Goal: Information Seeking & Learning: Learn about a topic

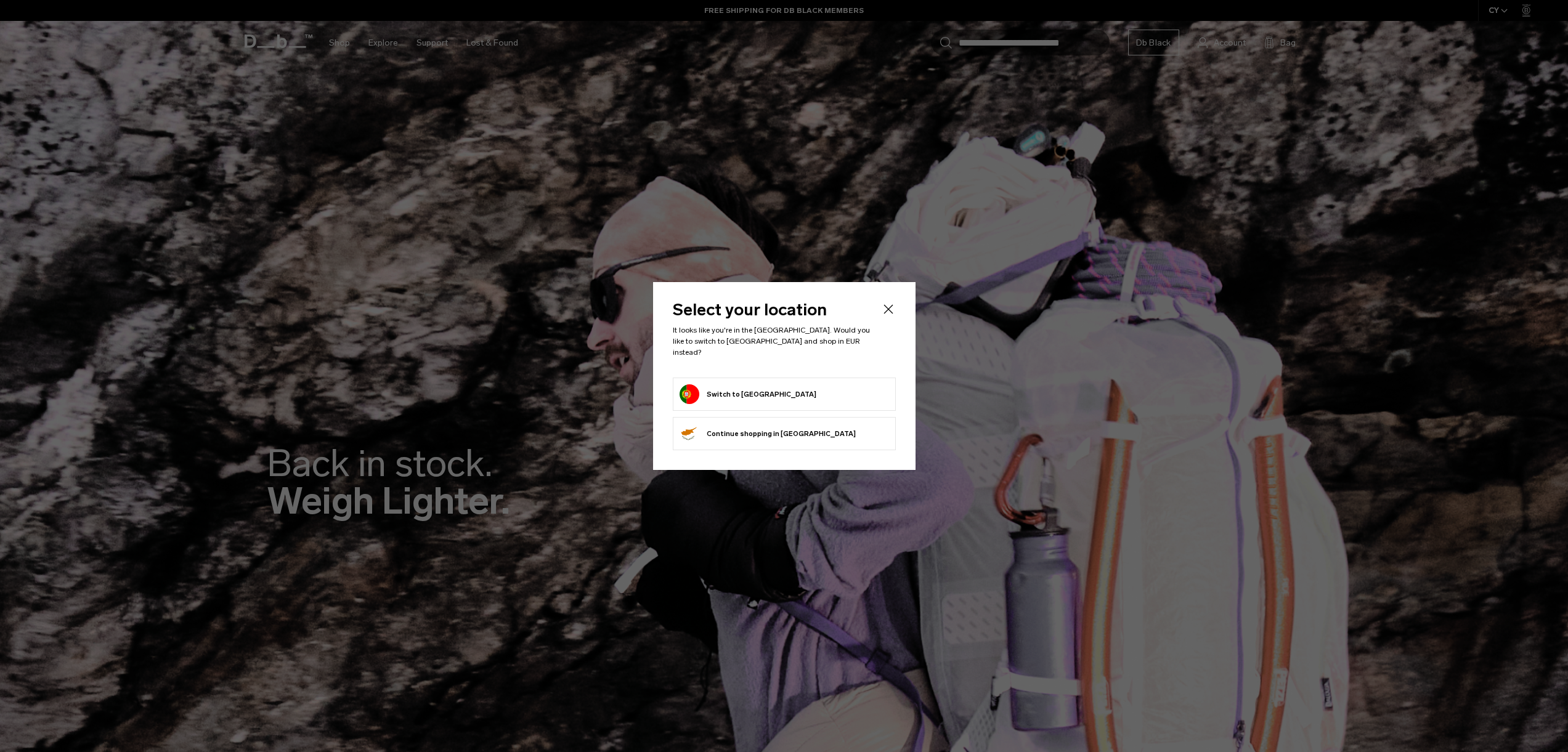
click at [735, 391] on button "Switch to Portugal" at bounding box center [748, 394] width 137 height 20
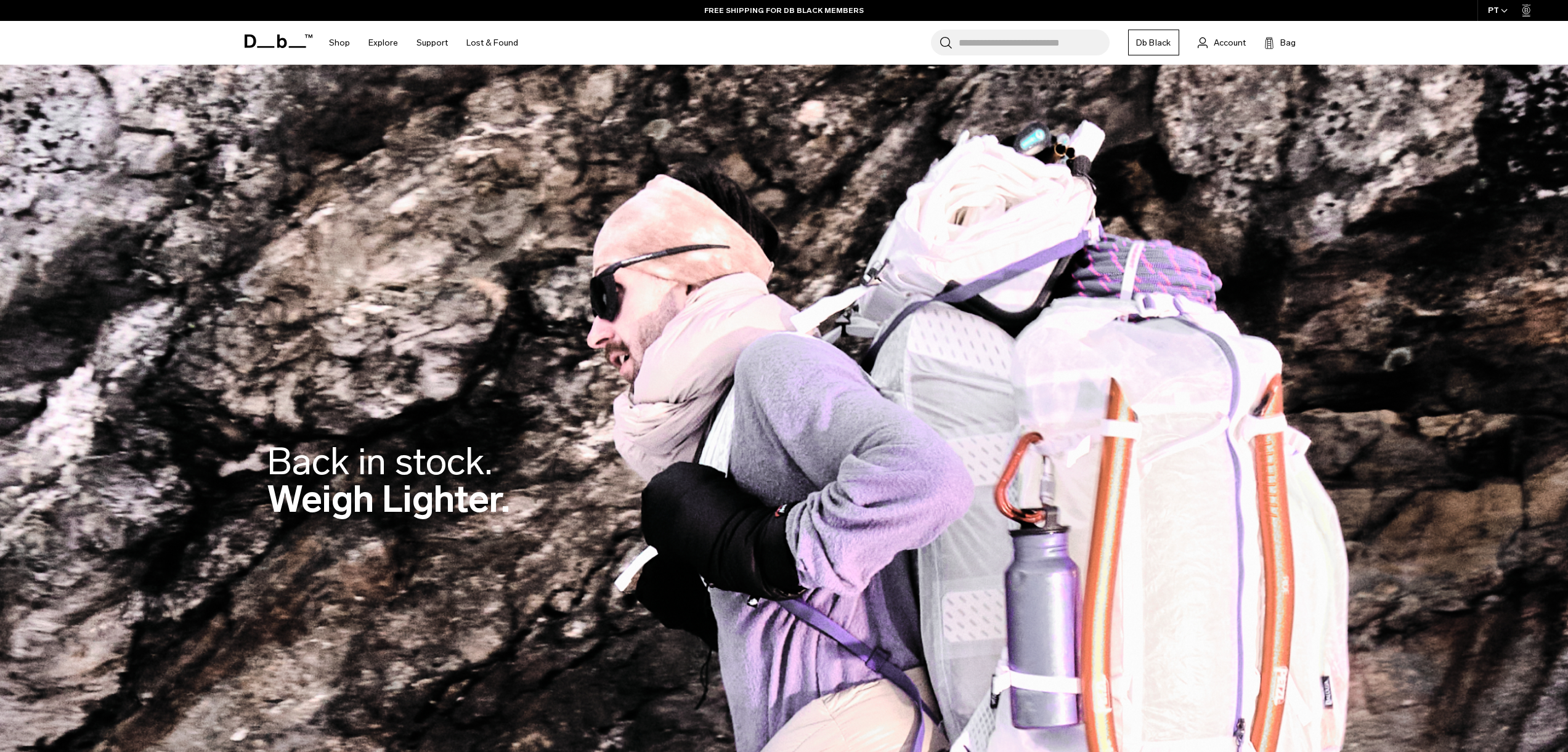
scroll to position [3, 0]
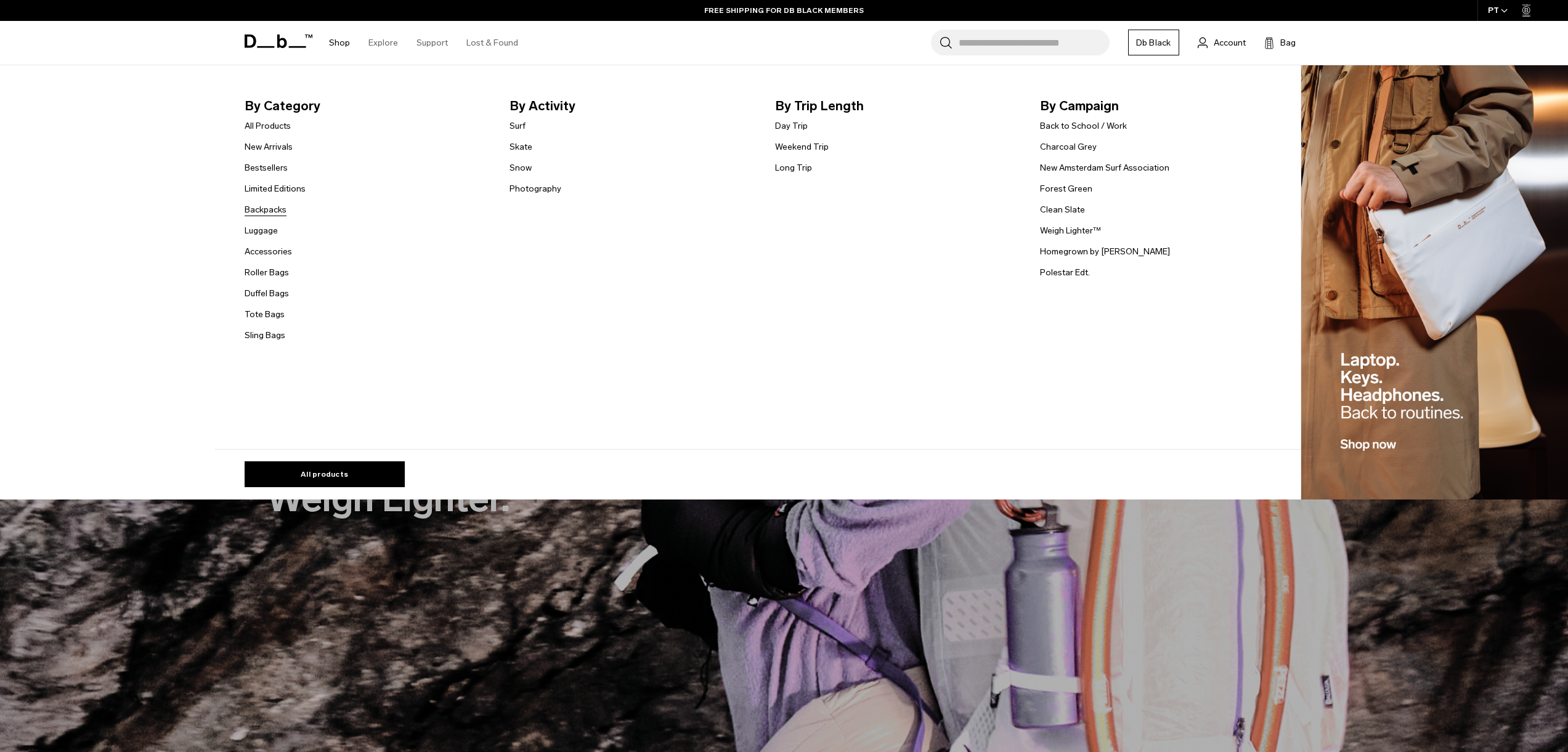
click at [283, 208] on link "Backpacks" at bounding box center [266, 210] width 42 height 13
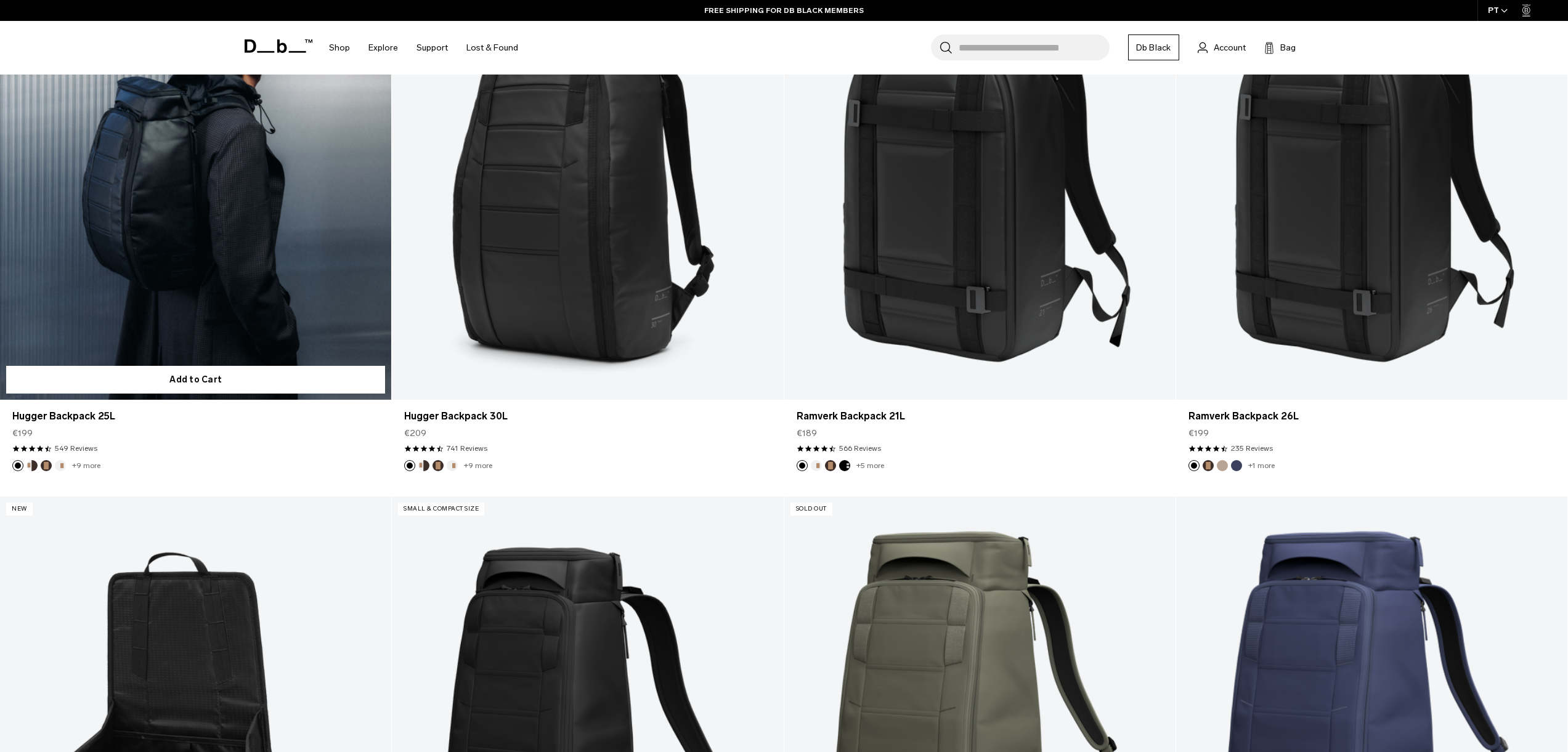
scroll to position [363, 0]
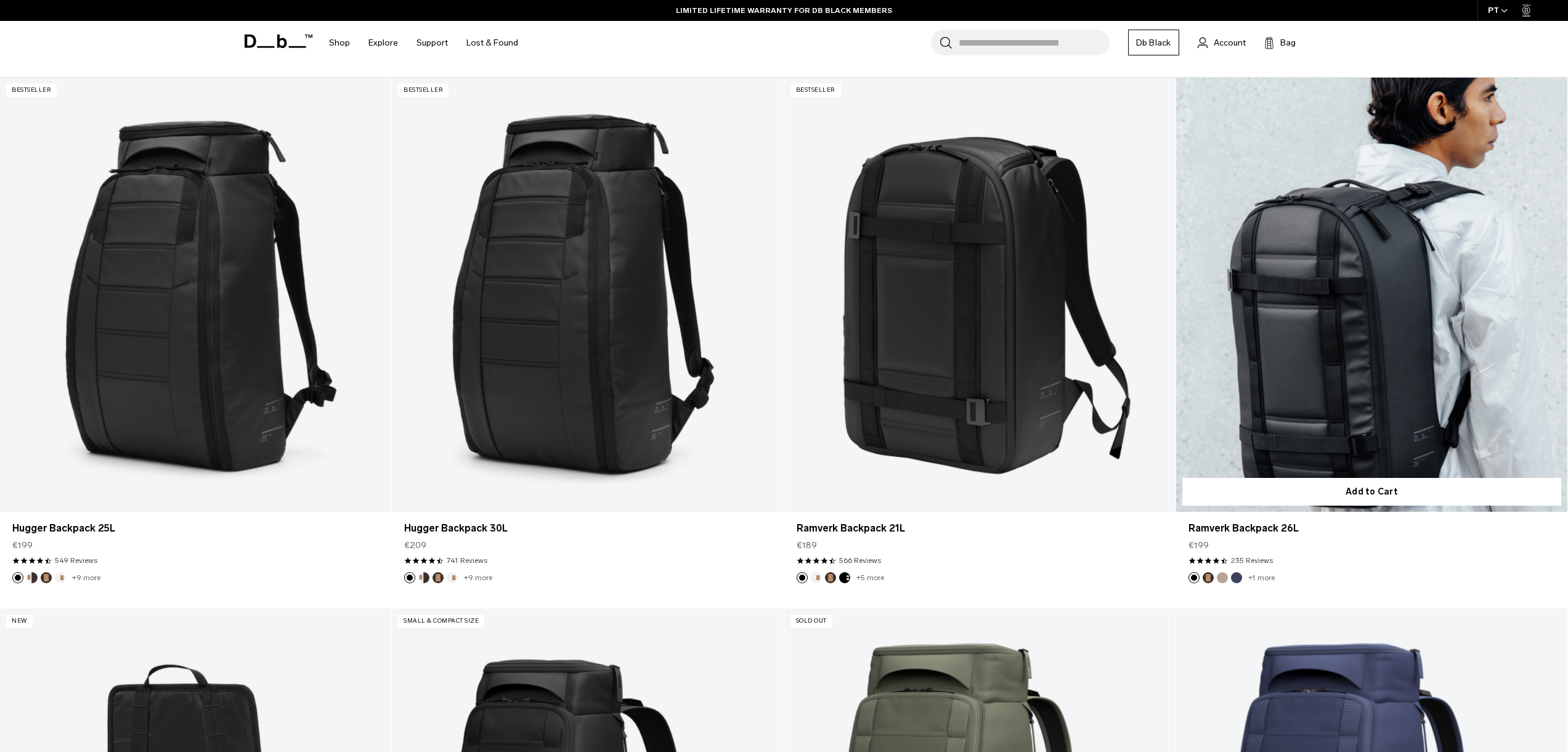
drag, startPoint x: 1386, startPoint y: 327, endPoint x: 1341, endPoint y: 327, distance: 45.0
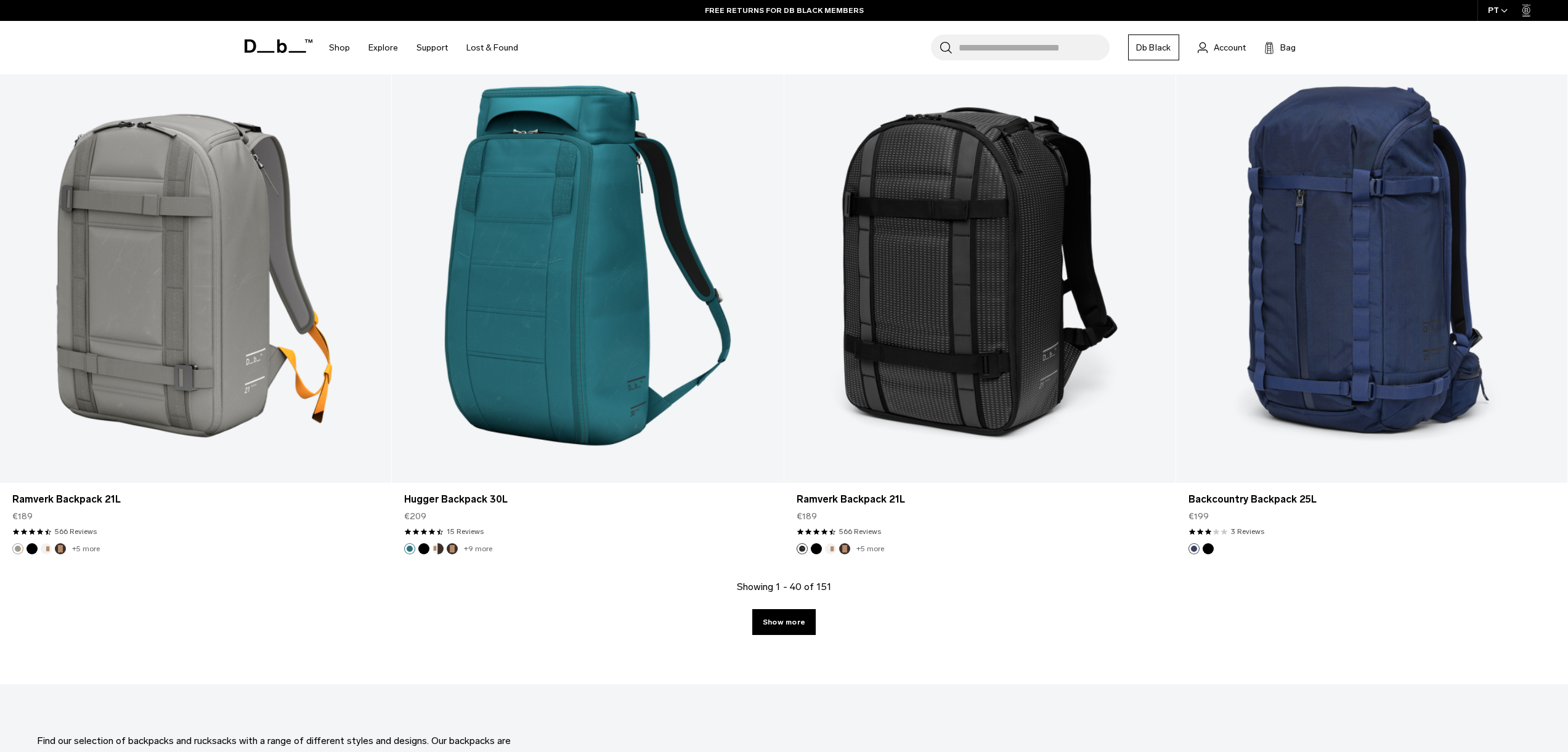
scroll to position [5410, 0]
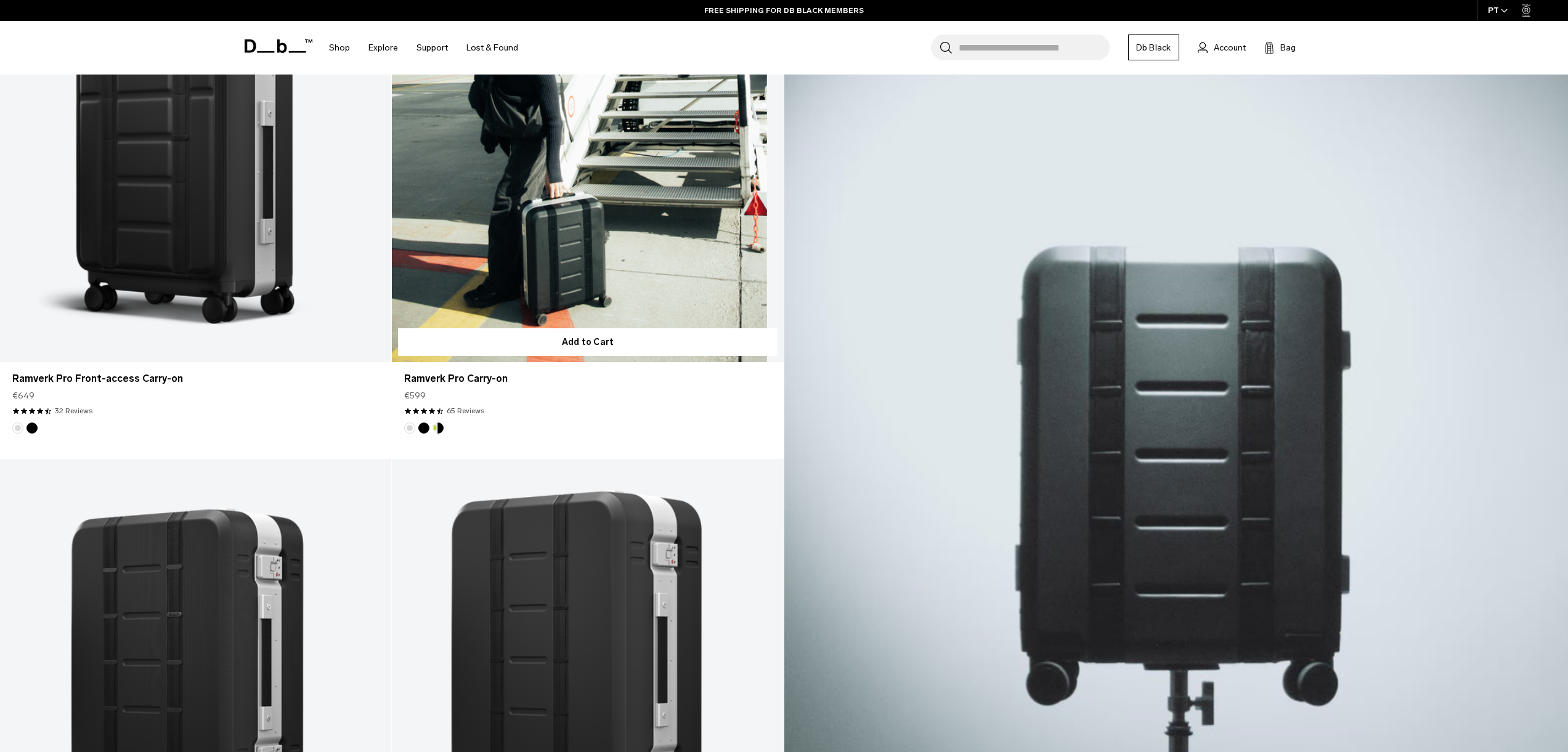
scroll to position [363, 0]
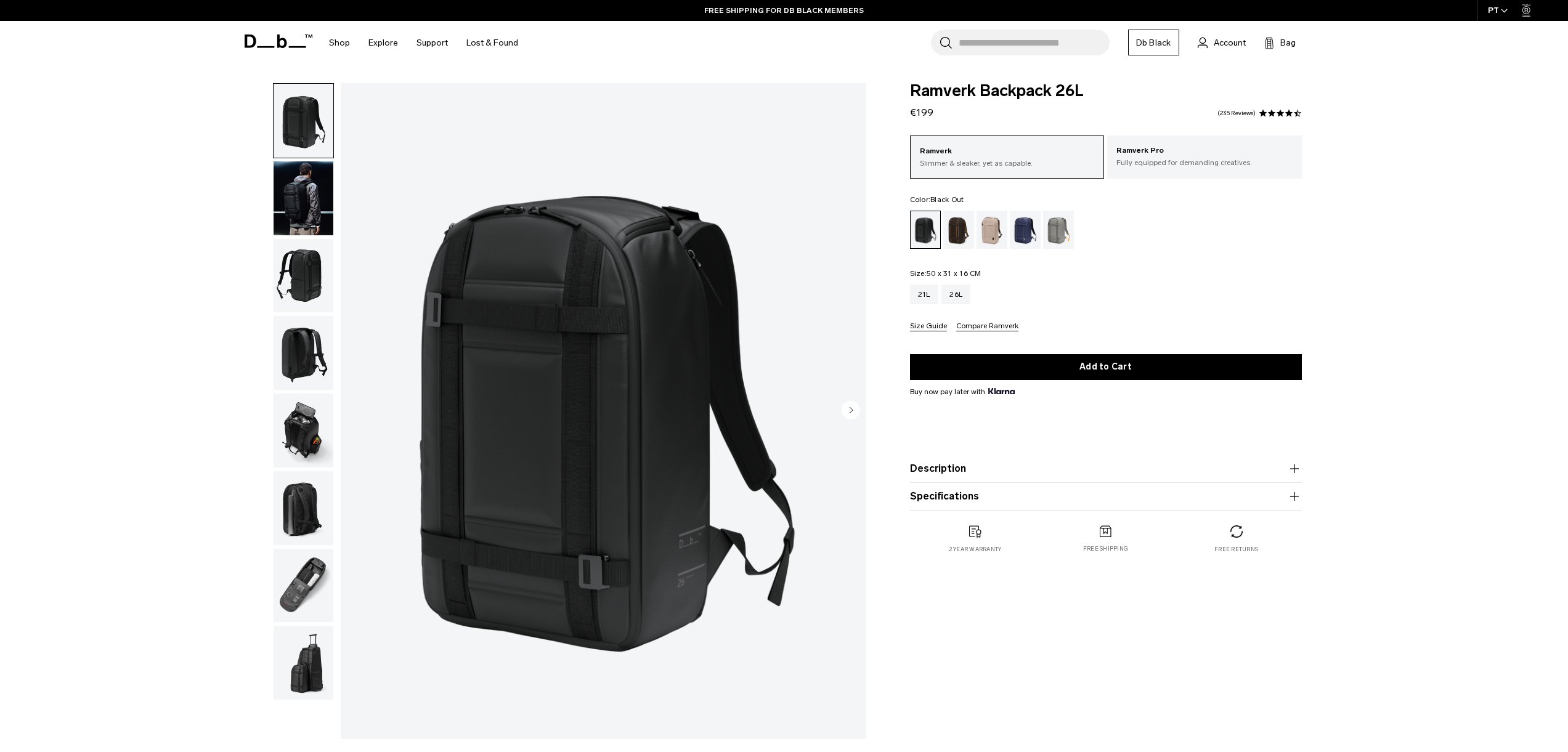
click at [305, 176] on img "button" at bounding box center [303, 198] width 59 height 74
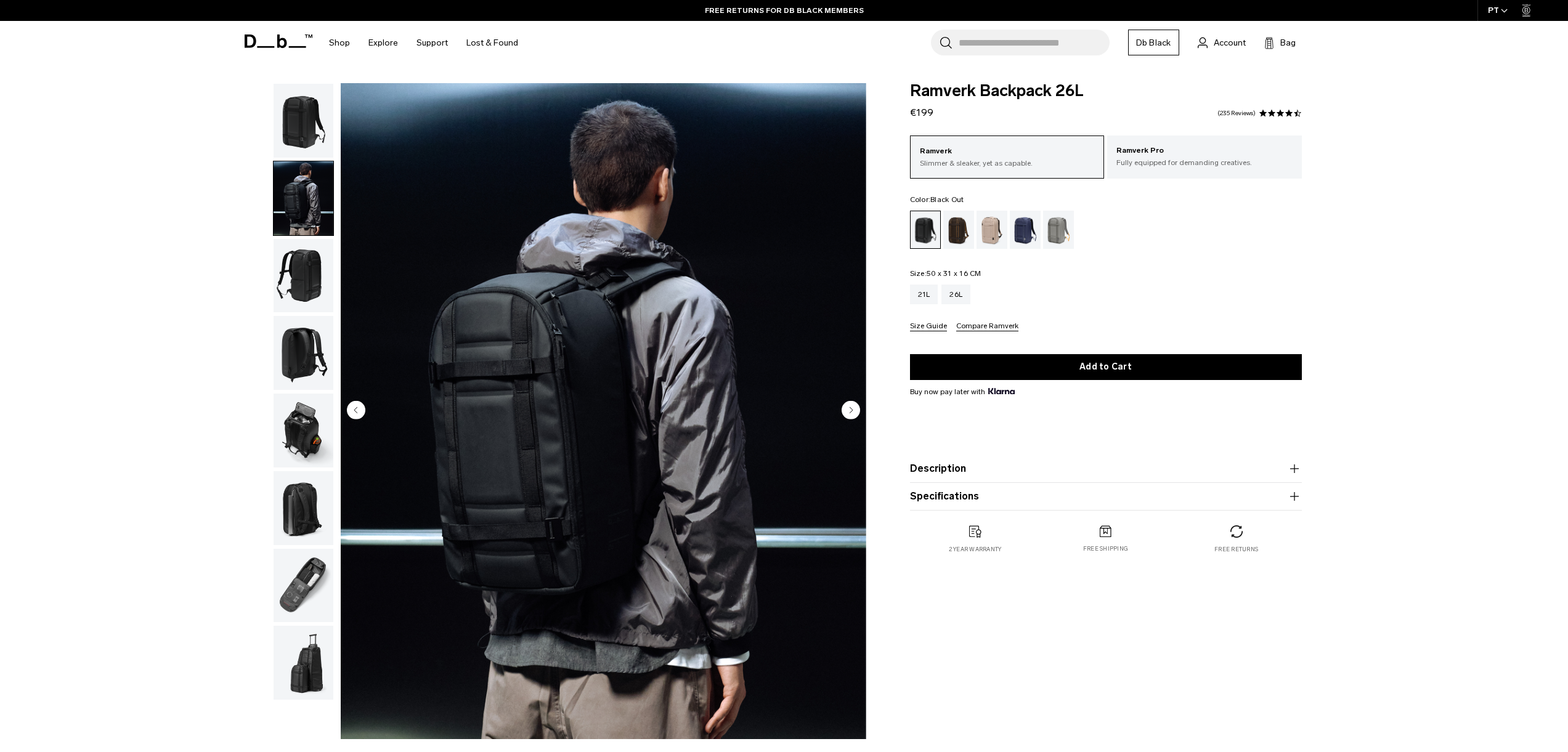
click at [855, 411] on circle "Next slide" at bounding box center [851, 409] width 19 height 19
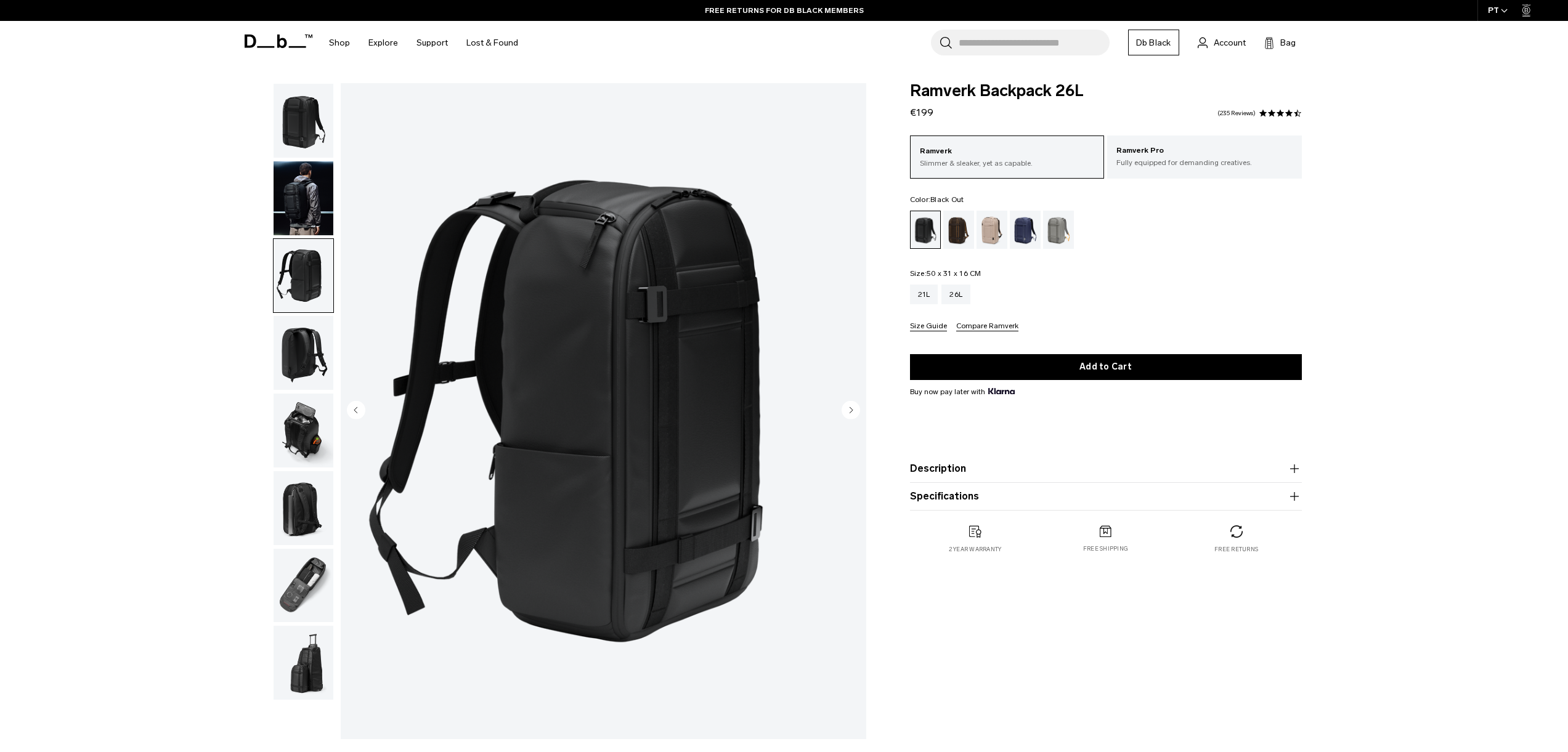
click at [855, 411] on circle "Next slide" at bounding box center [851, 409] width 19 height 19
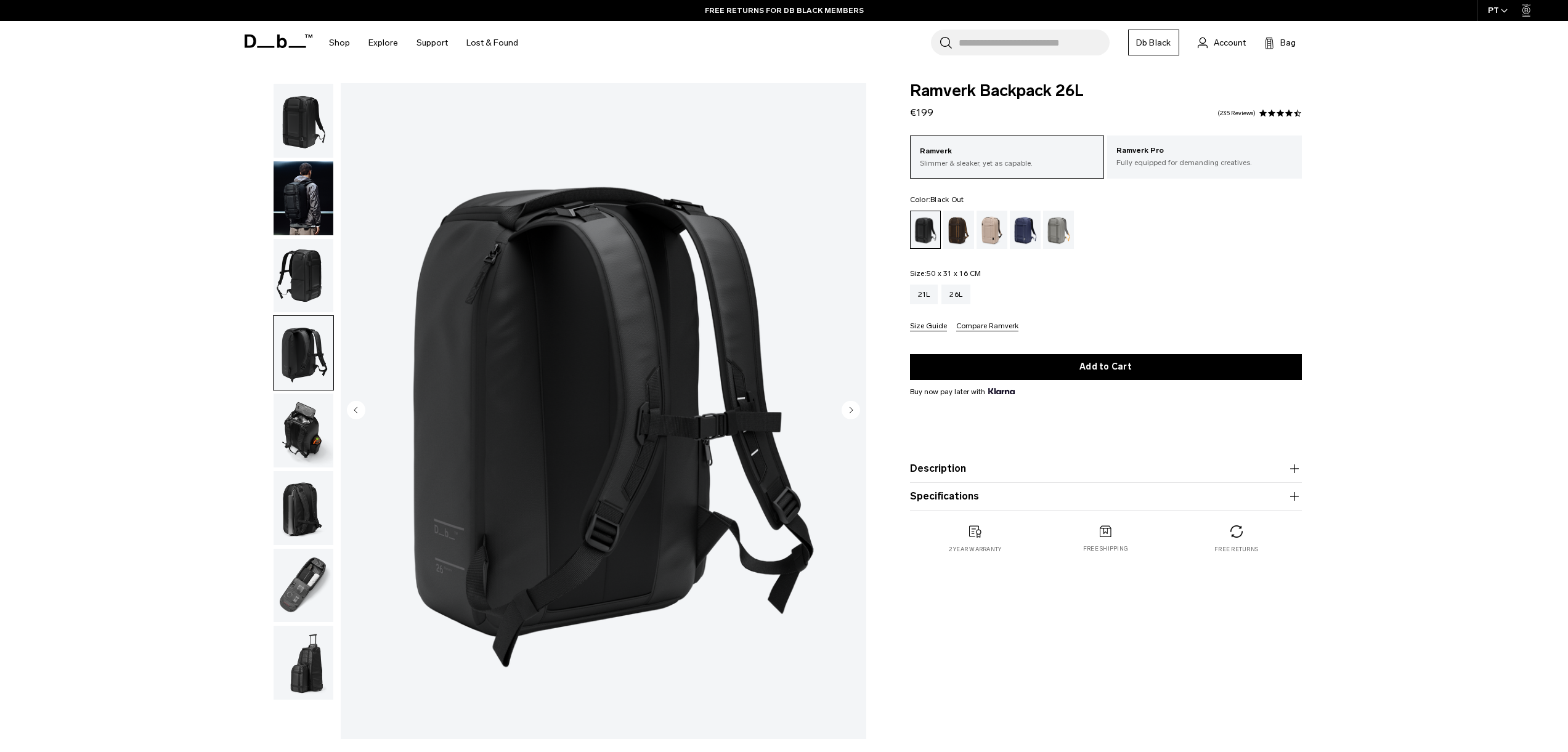
click at [848, 407] on circle "Next slide" at bounding box center [851, 409] width 19 height 19
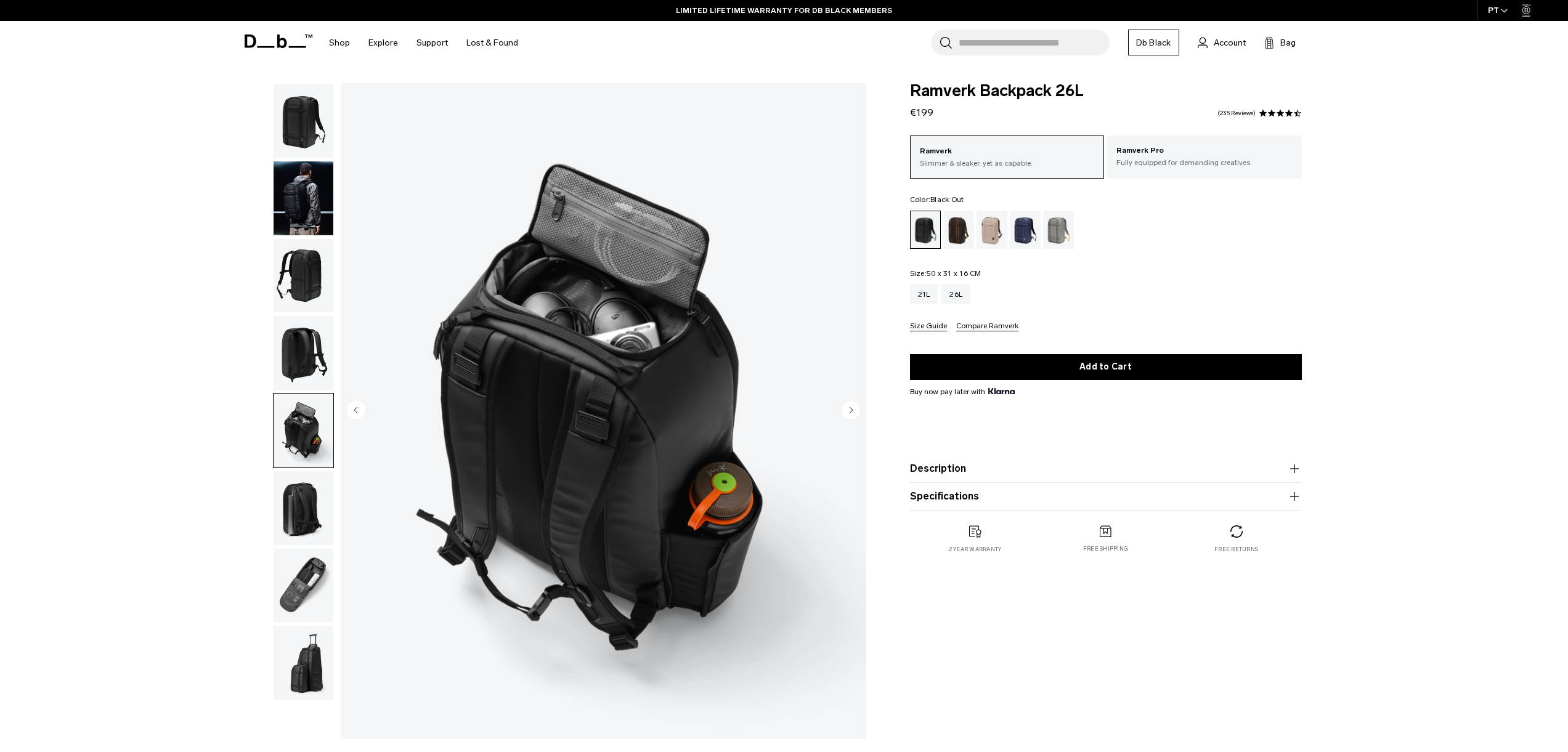
click at [848, 407] on circle "Next slide" at bounding box center [851, 409] width 19 height 19
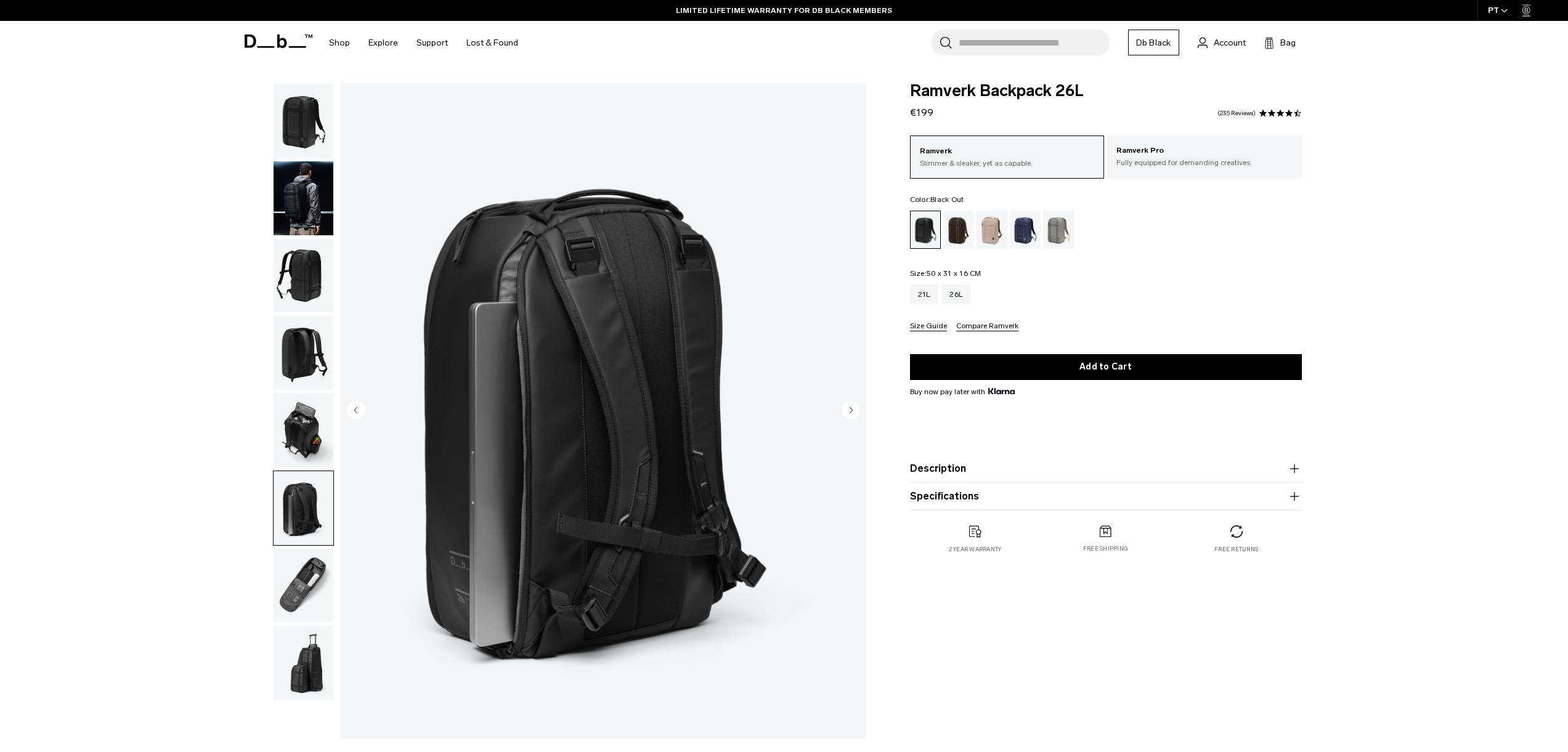
click at [848, 407] on circle "Next slide" at bounding box center [851, 409] width 19 height 19
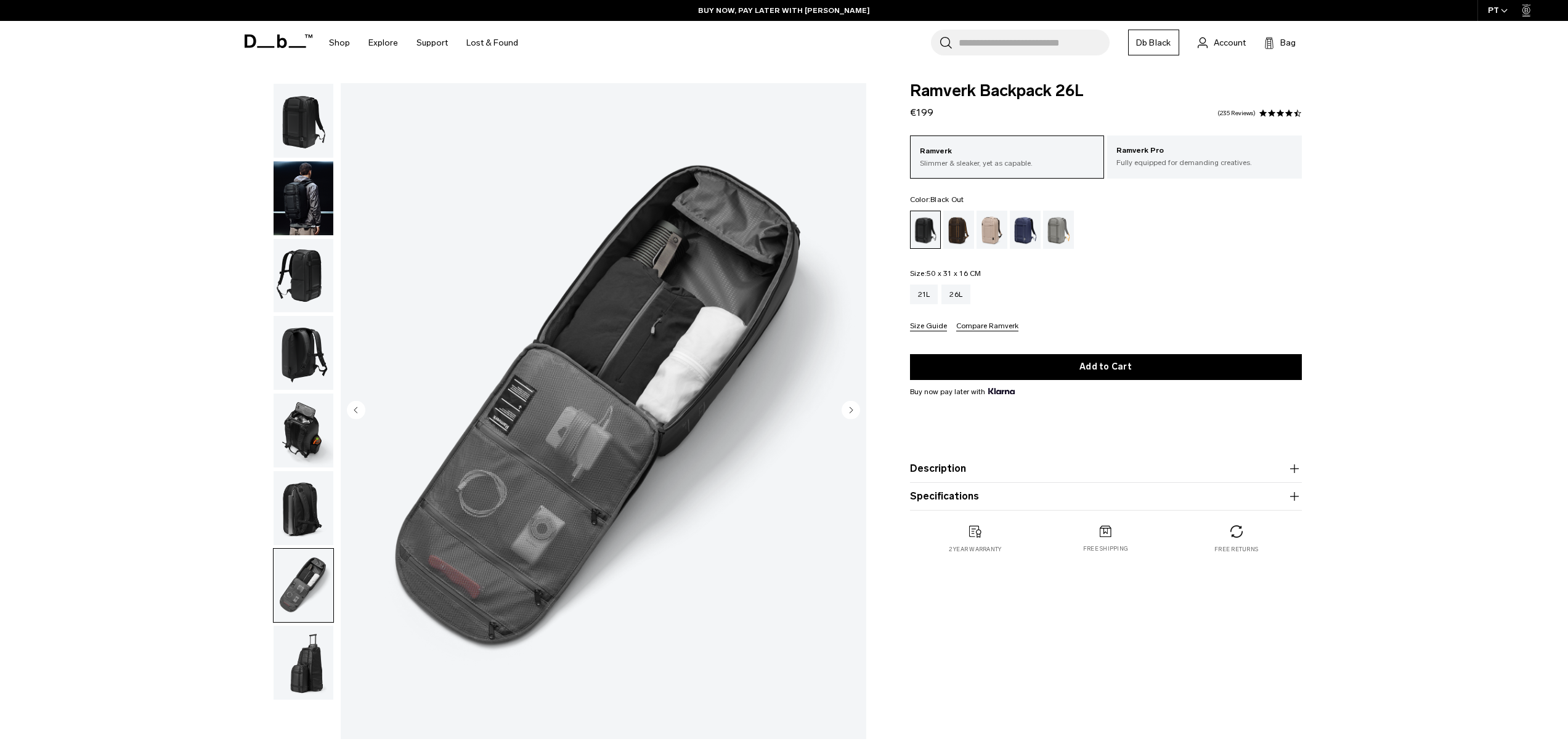
click at [848, 407] on circle "Next slide" at bounding box center [851, 409] width 19 height 19
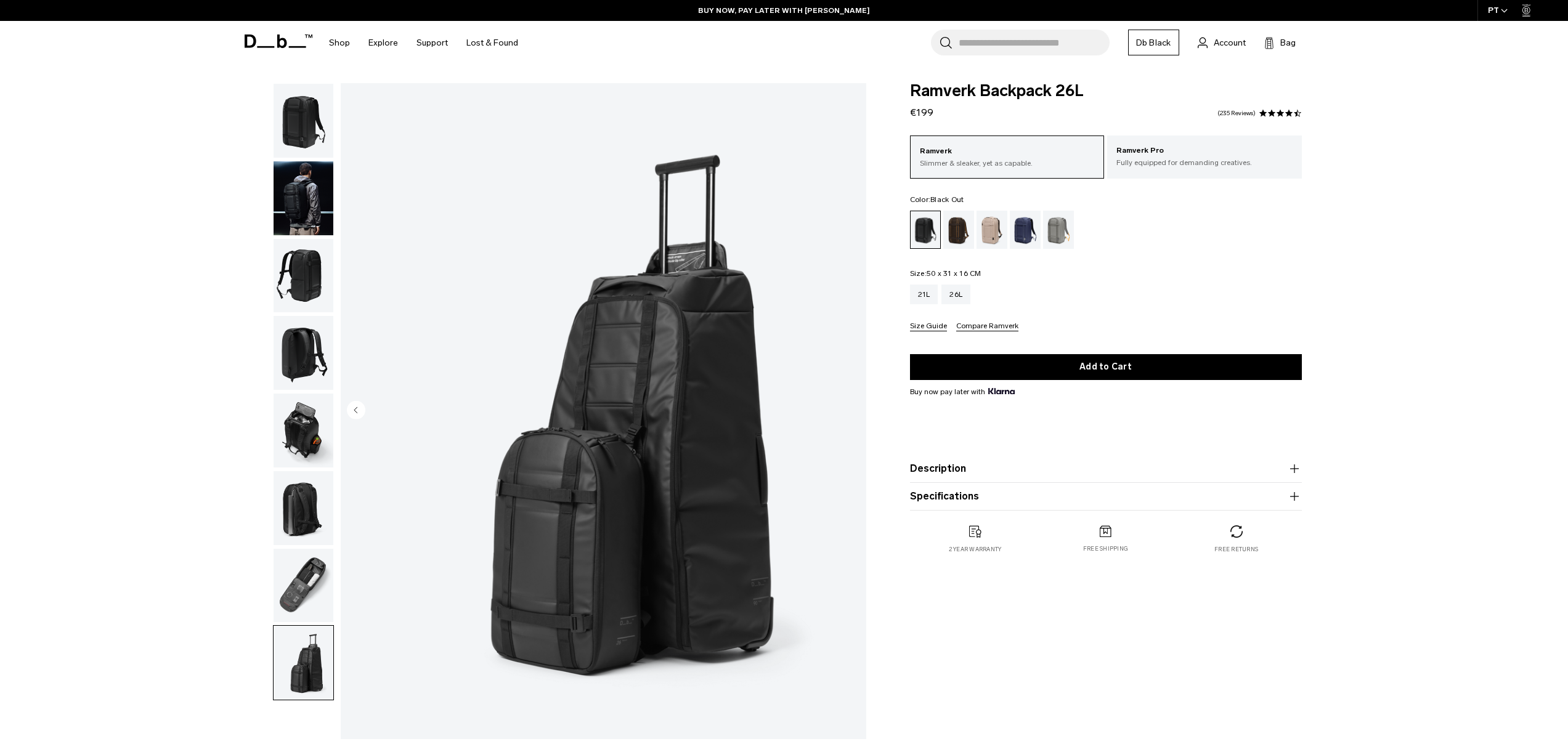
click at [848, 407] on img "8 / 8" at bounding box center [604, 410] width 526 height 656
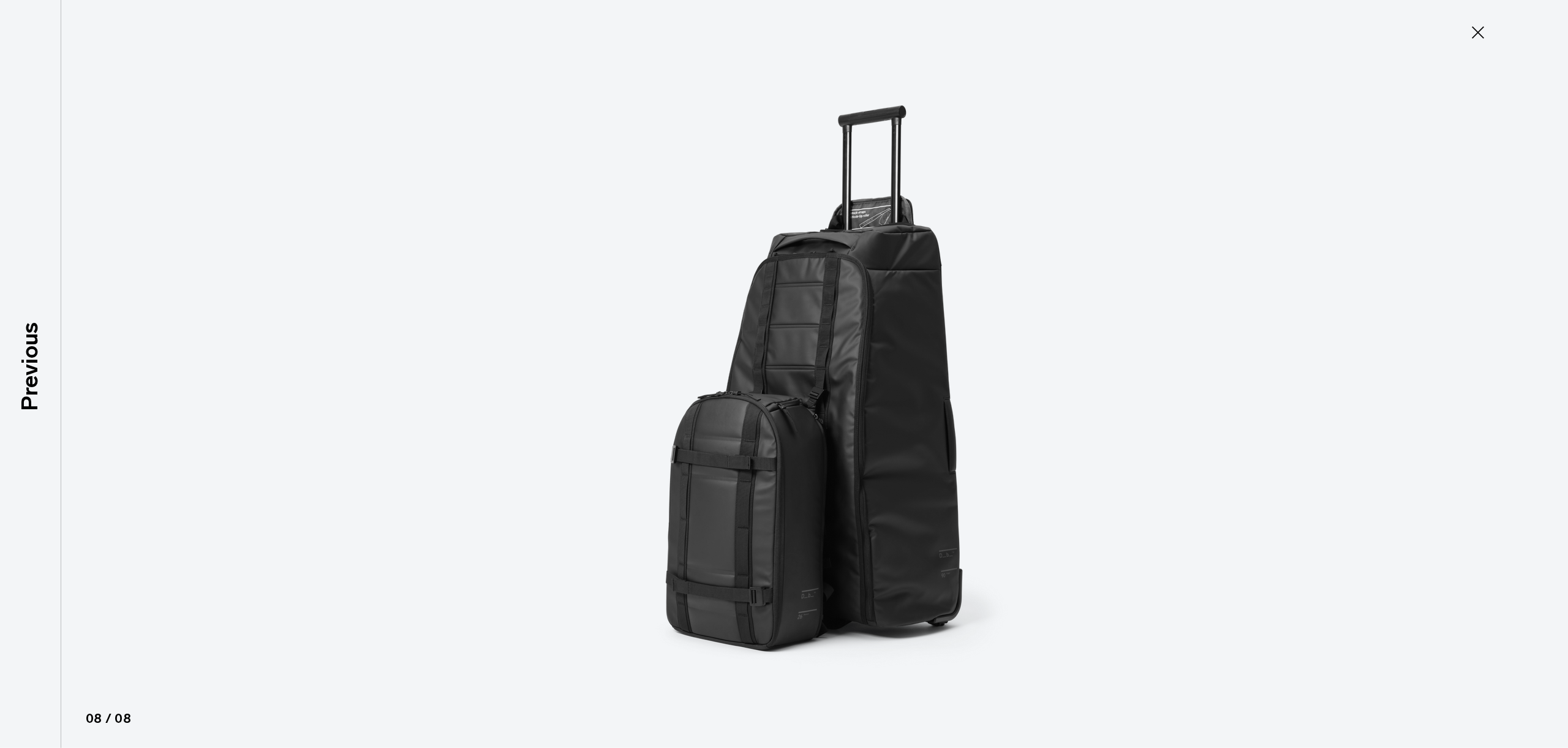
click at [843, 405] on img at bounding box center [784, 374] width 551 height 748
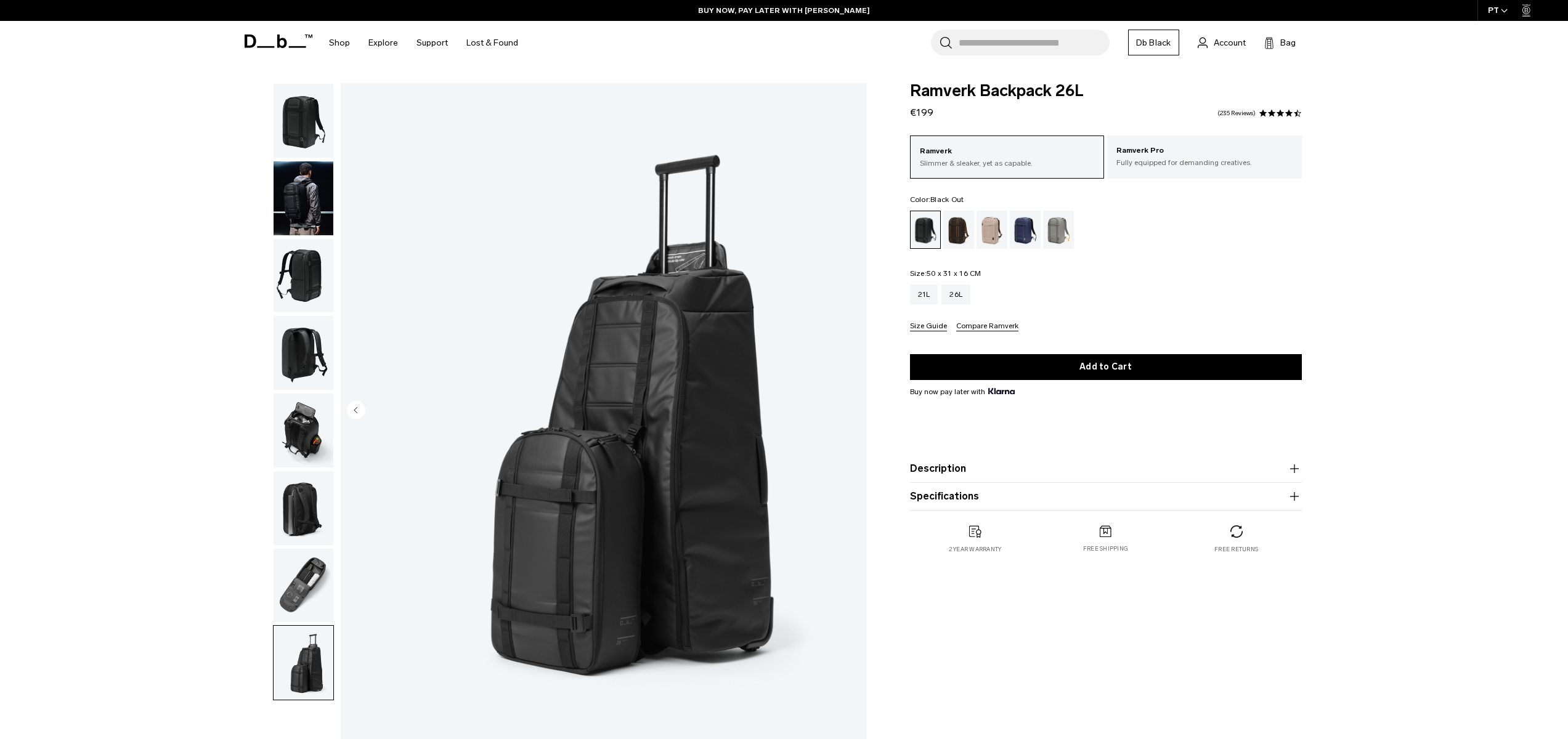
click at [313, 196] on img "button" at bounding box center [303, 198] width 59 height 74
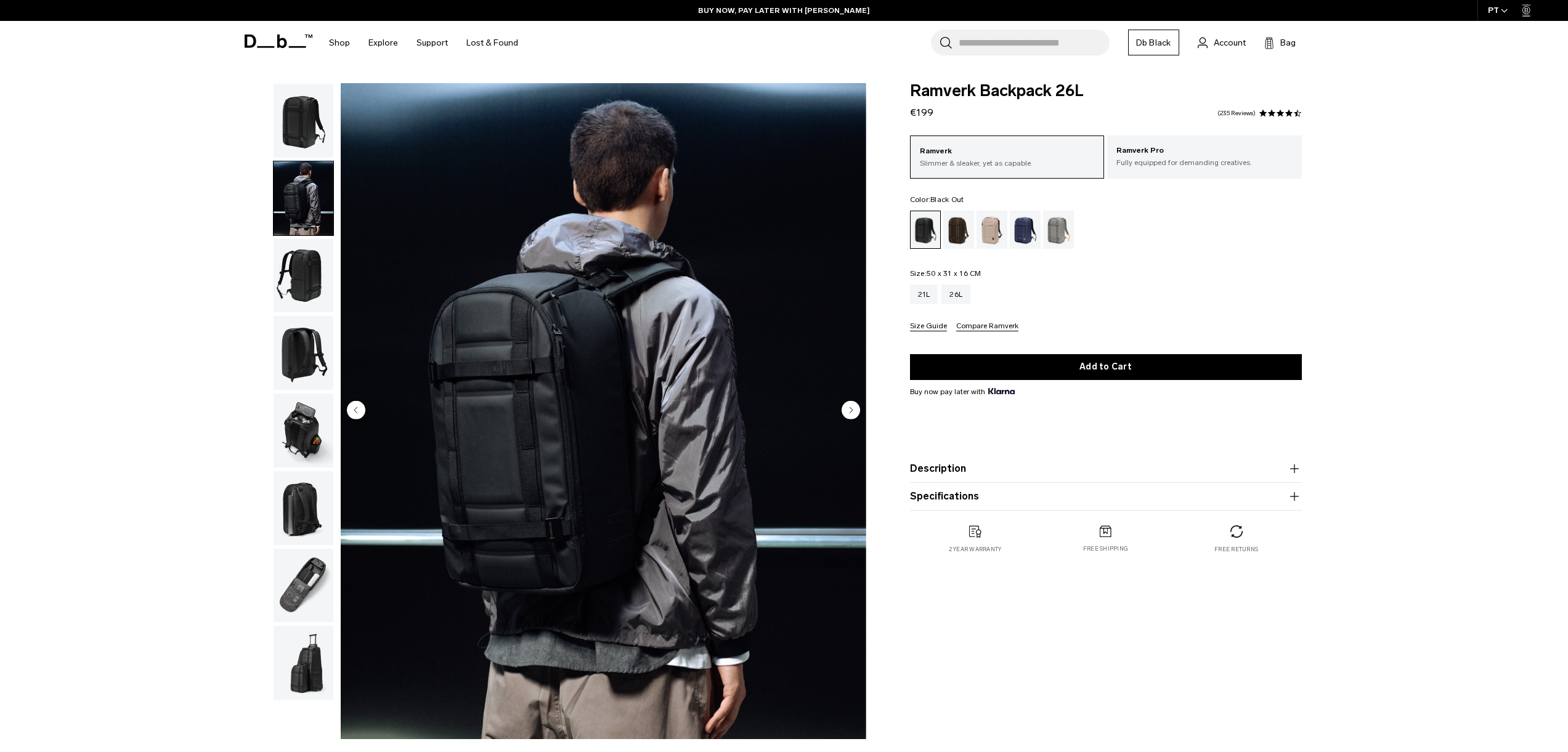
click at [293, 315] on ul at bounding box center [303, 391] width 61 height 617
click at [857, 411] on circle "Next slide" at bounding box center [851, 409] width 19 height 19
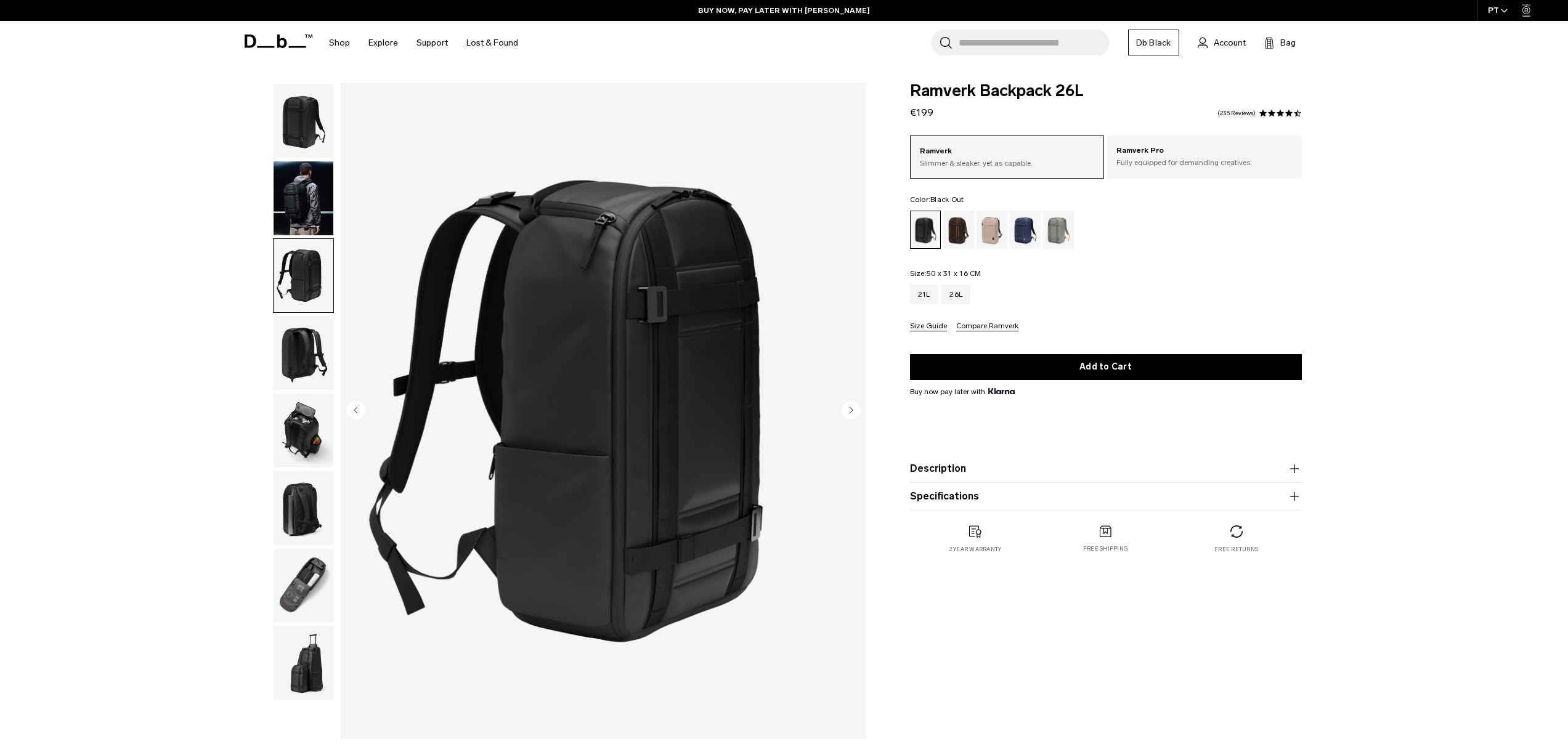
click at [857, 410] on circle "Next slide" at bounding box center [851, 409] width 19 height 19
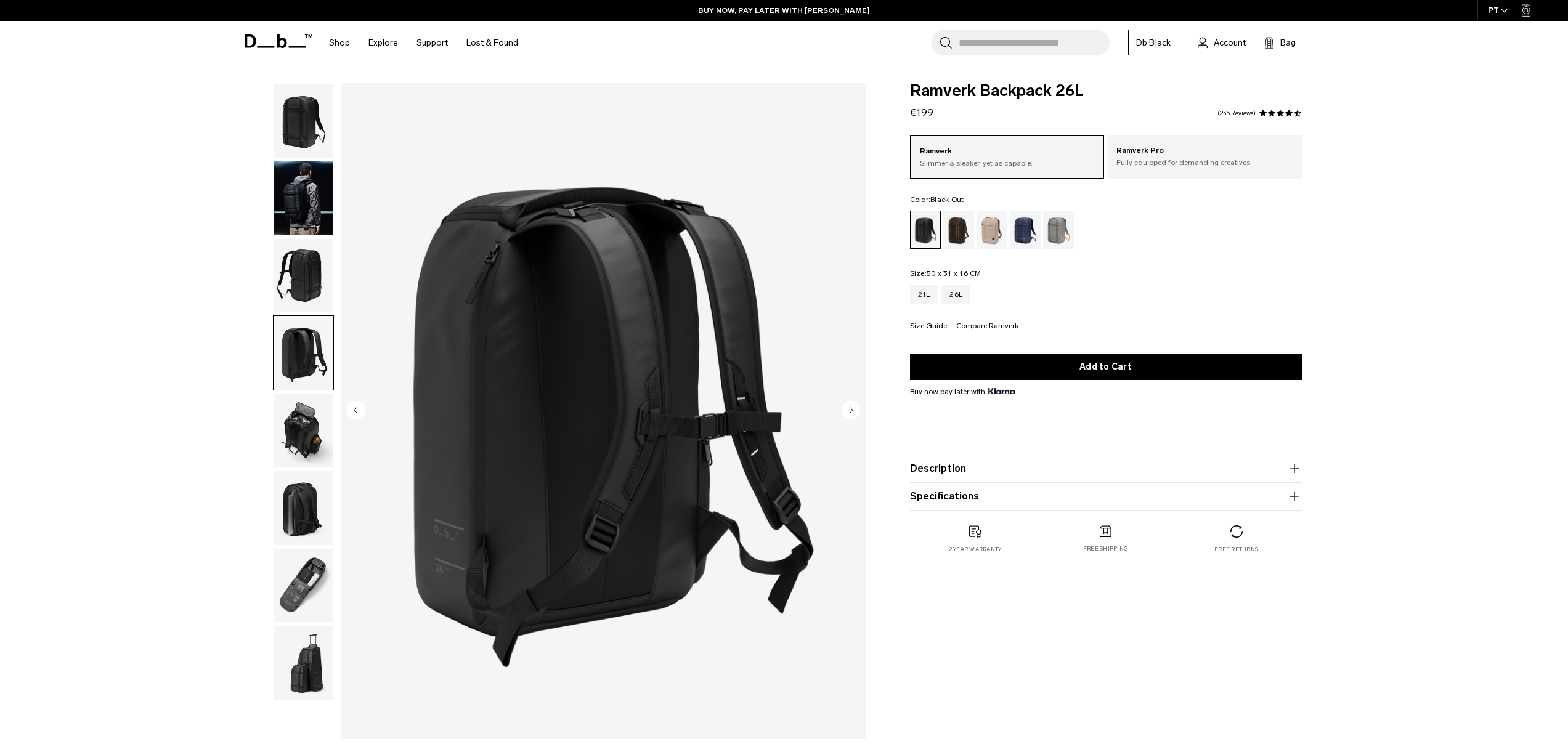
click at [857, 410] on circle "Next slide" at bounding box center [851, 409] width 19 height 19
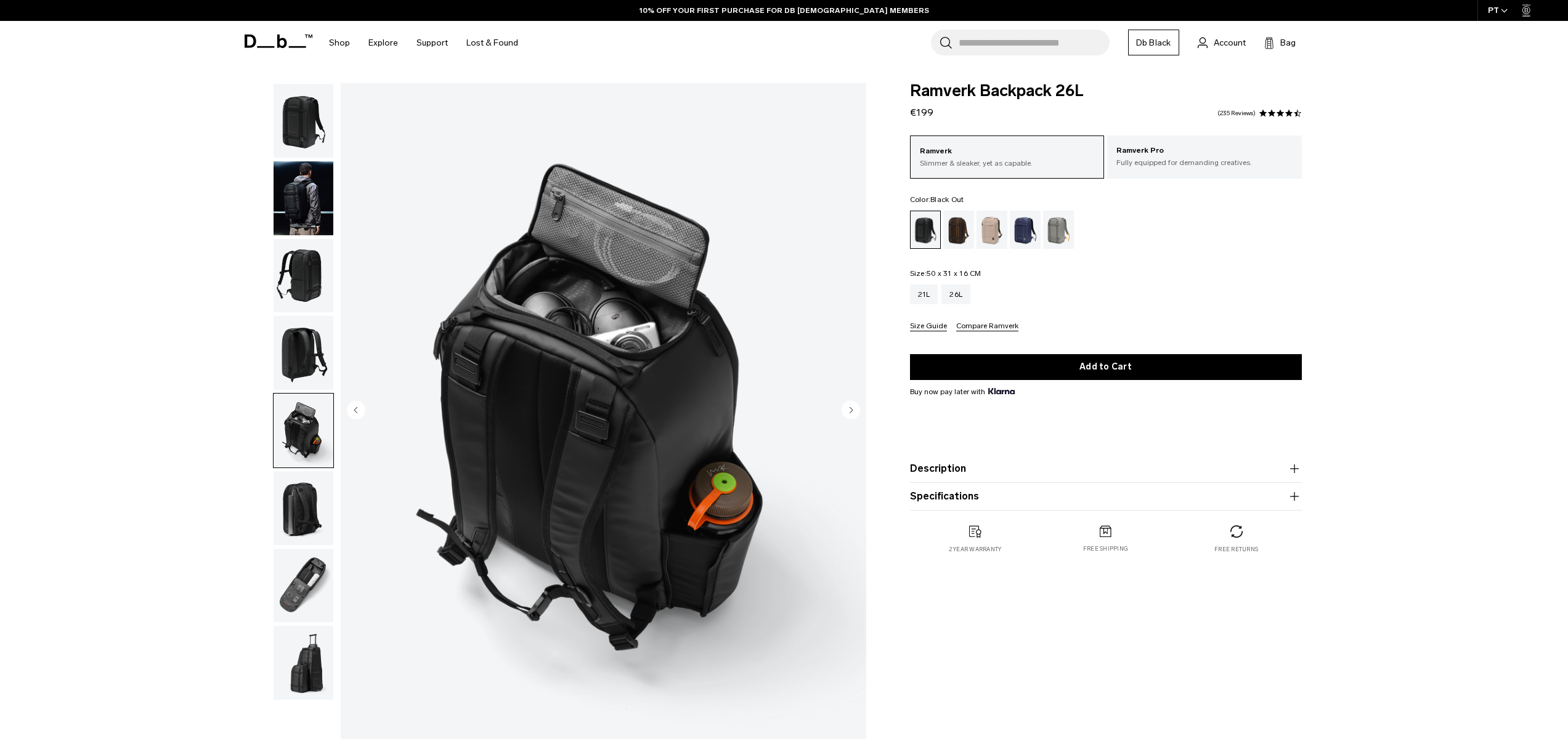
click at [857, 410] on circle "Next slide" at bounding box center [851, 409] width 19 height 19
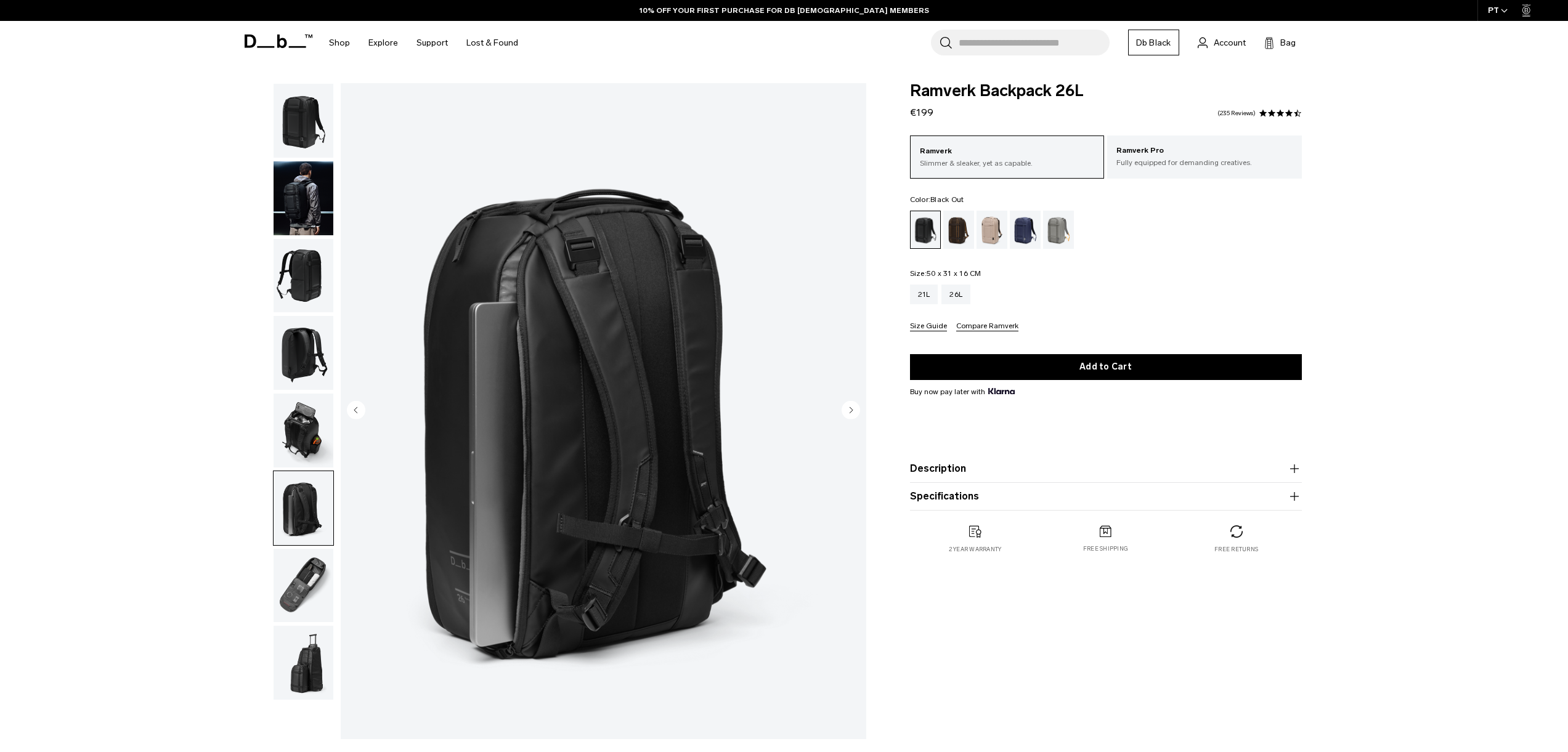
click at [857, 410] on circle "Next slide" at bounding box center [851, 409] width 19 height 19
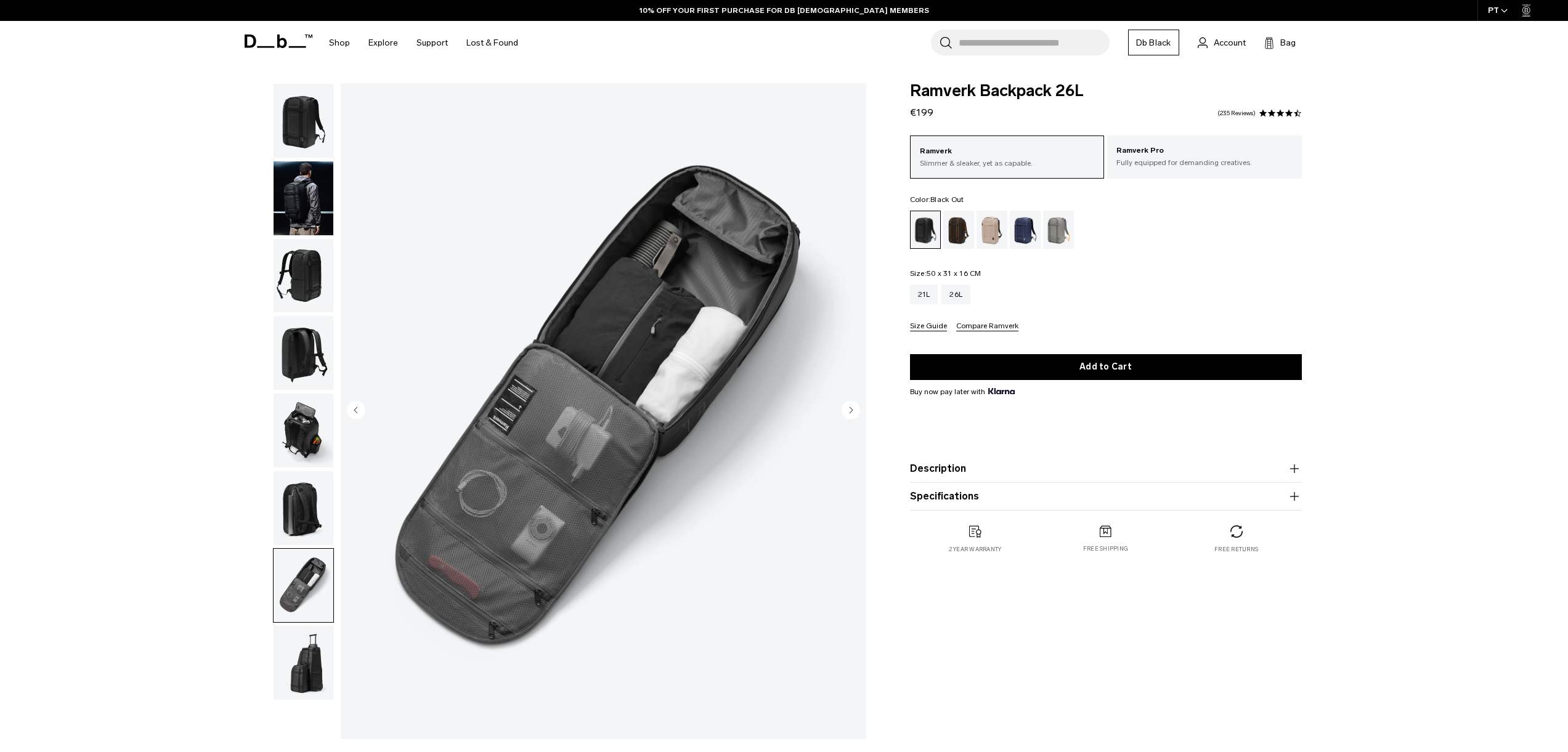
click at [857, 410] on circle "Next slide" at bounding box center [851, 409] width 19 height 19
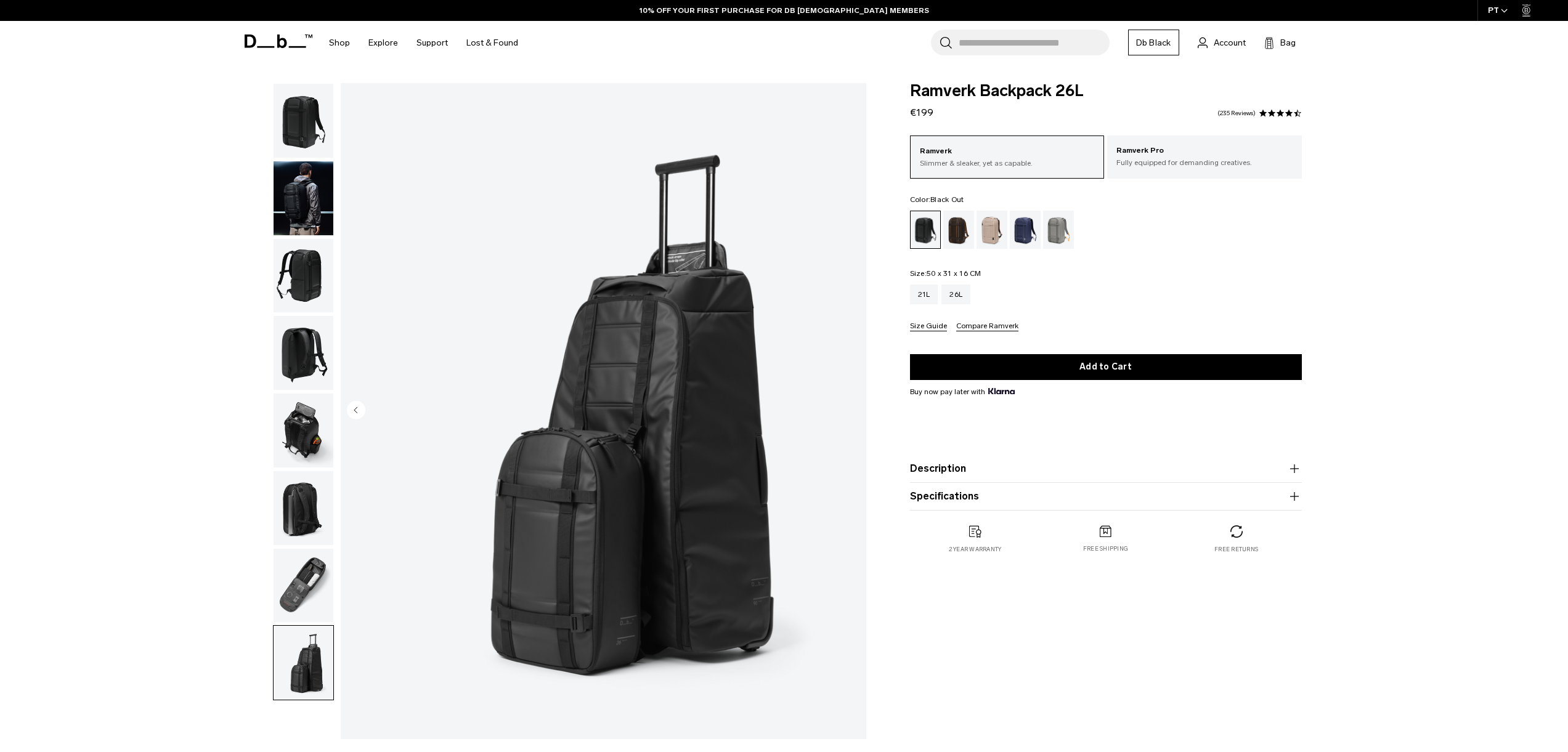
click at [857, 410] on img "8 / 8" at bounding box center [604, 410] width 526 height 656
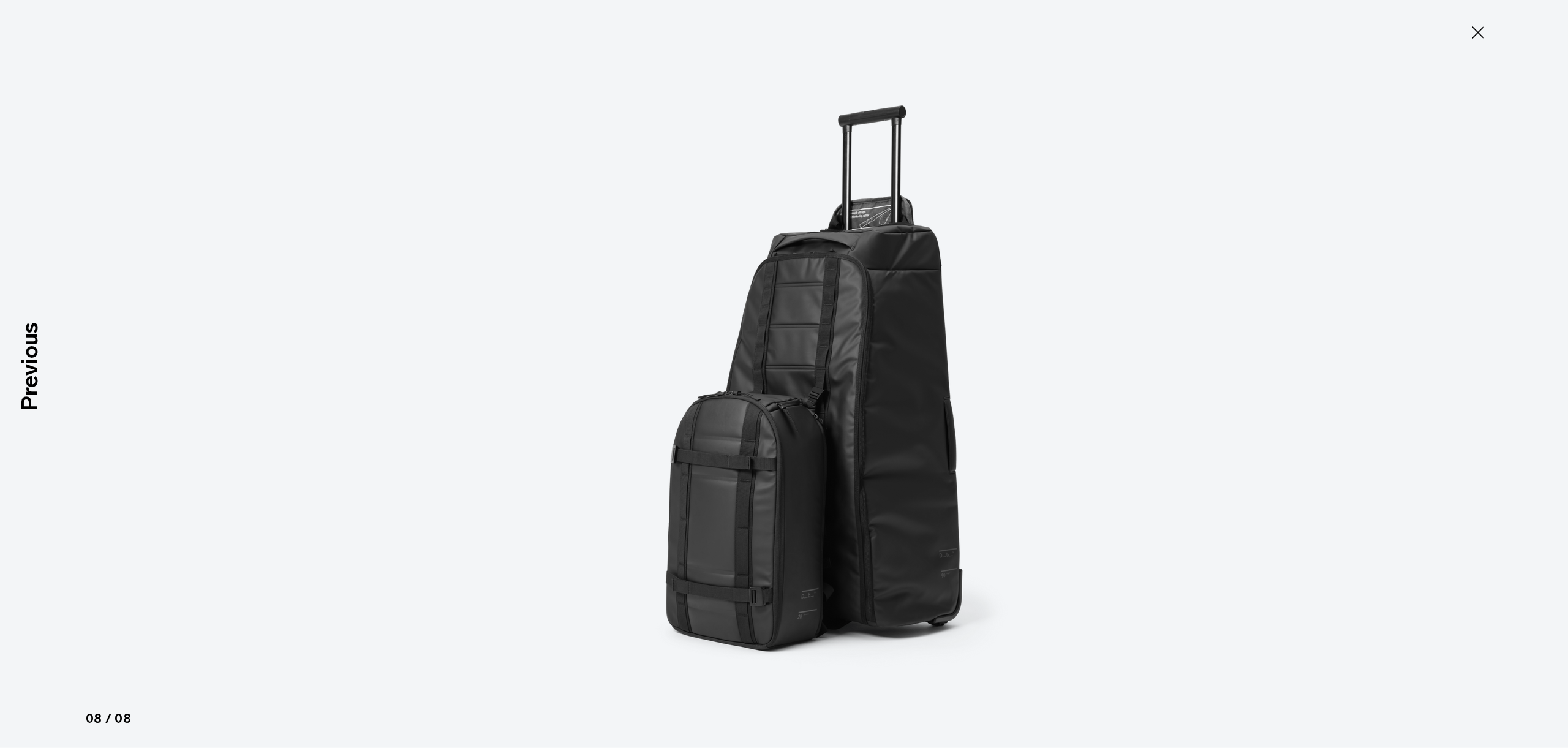
click at [852, 408] on img at bounding box center [784, 374] width 551 height 748
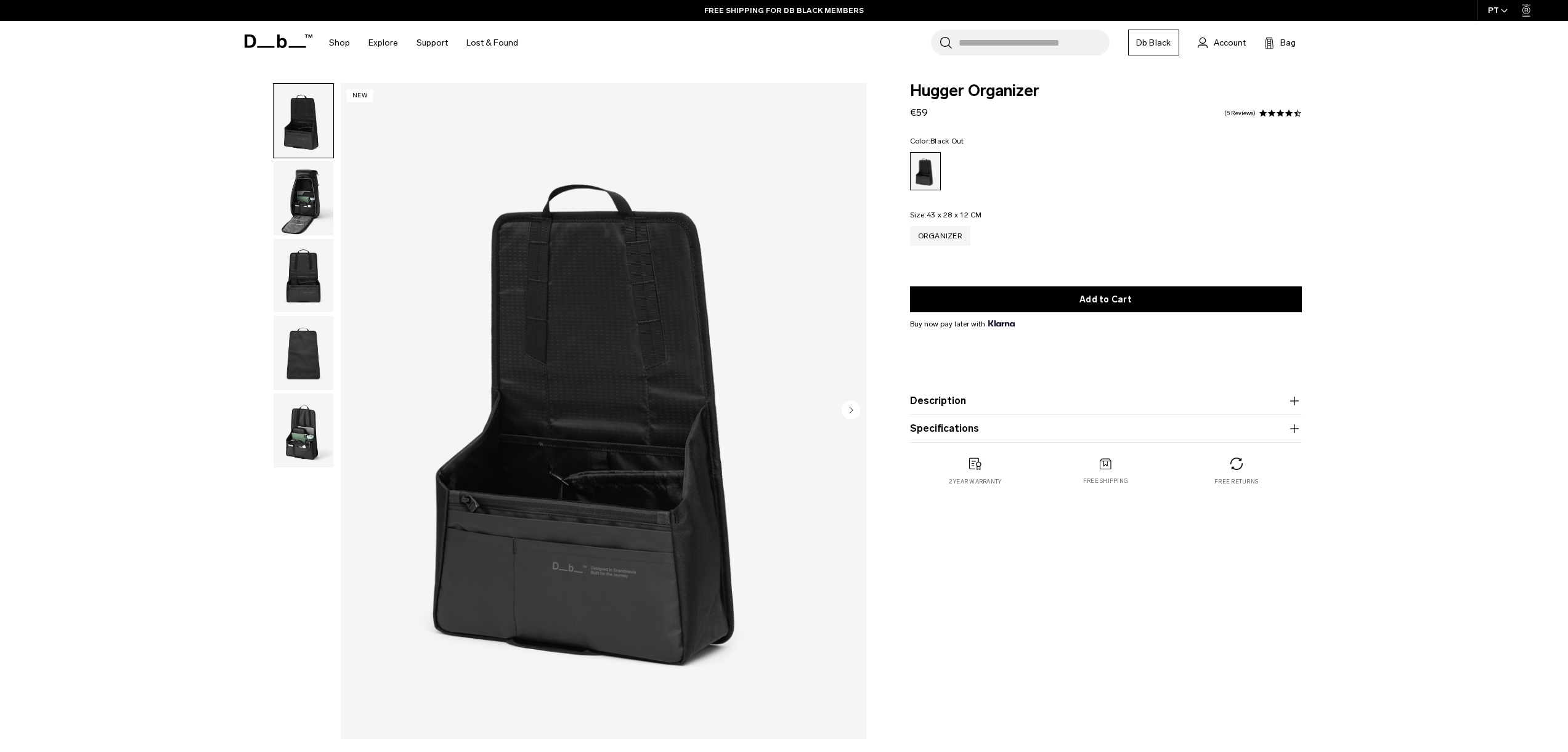
click at [312, 209] on img "button" at bounding box center [303, 198] width 59 height 74
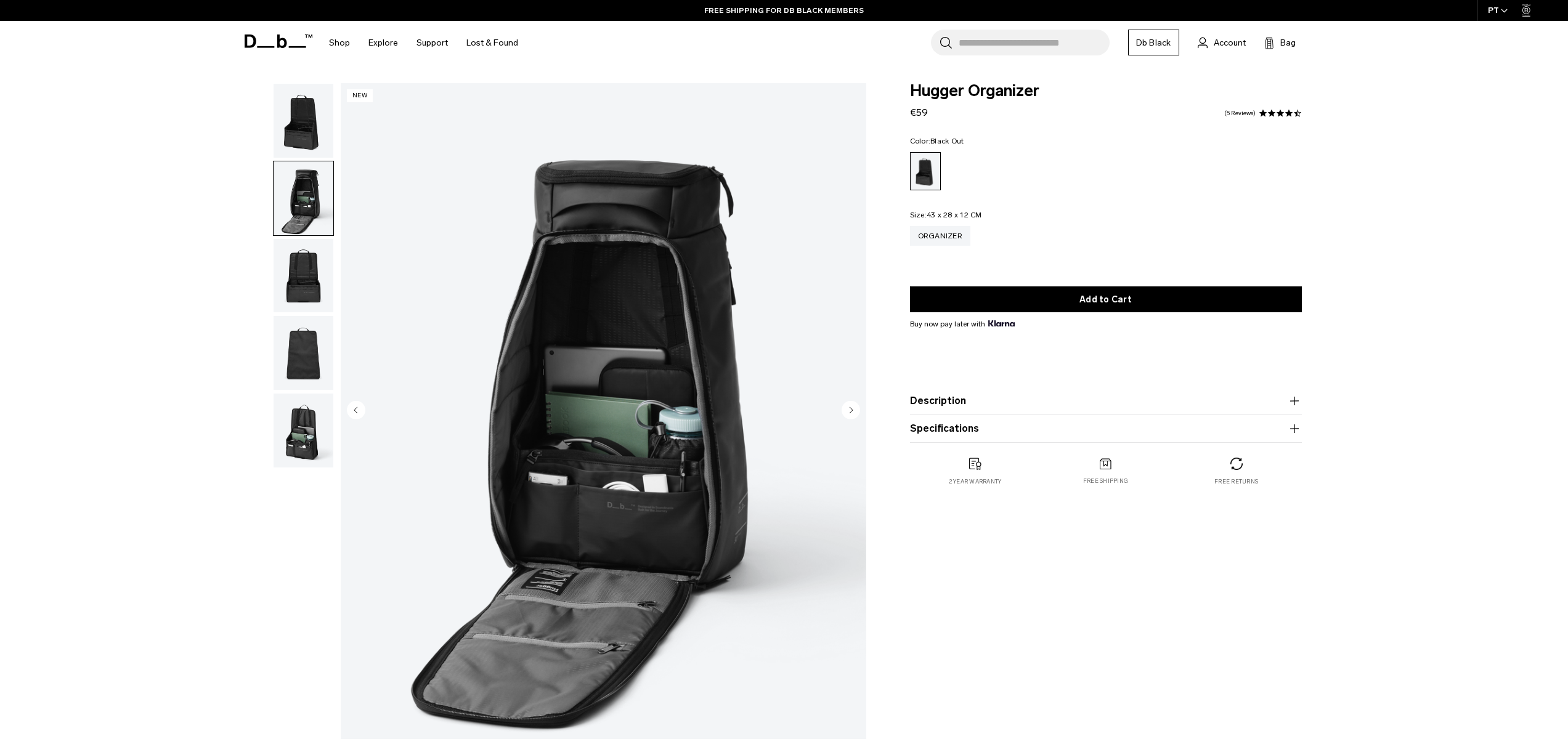
click at [300, 291] on img "button" at bounding box center [303, 276] width 59 height 74
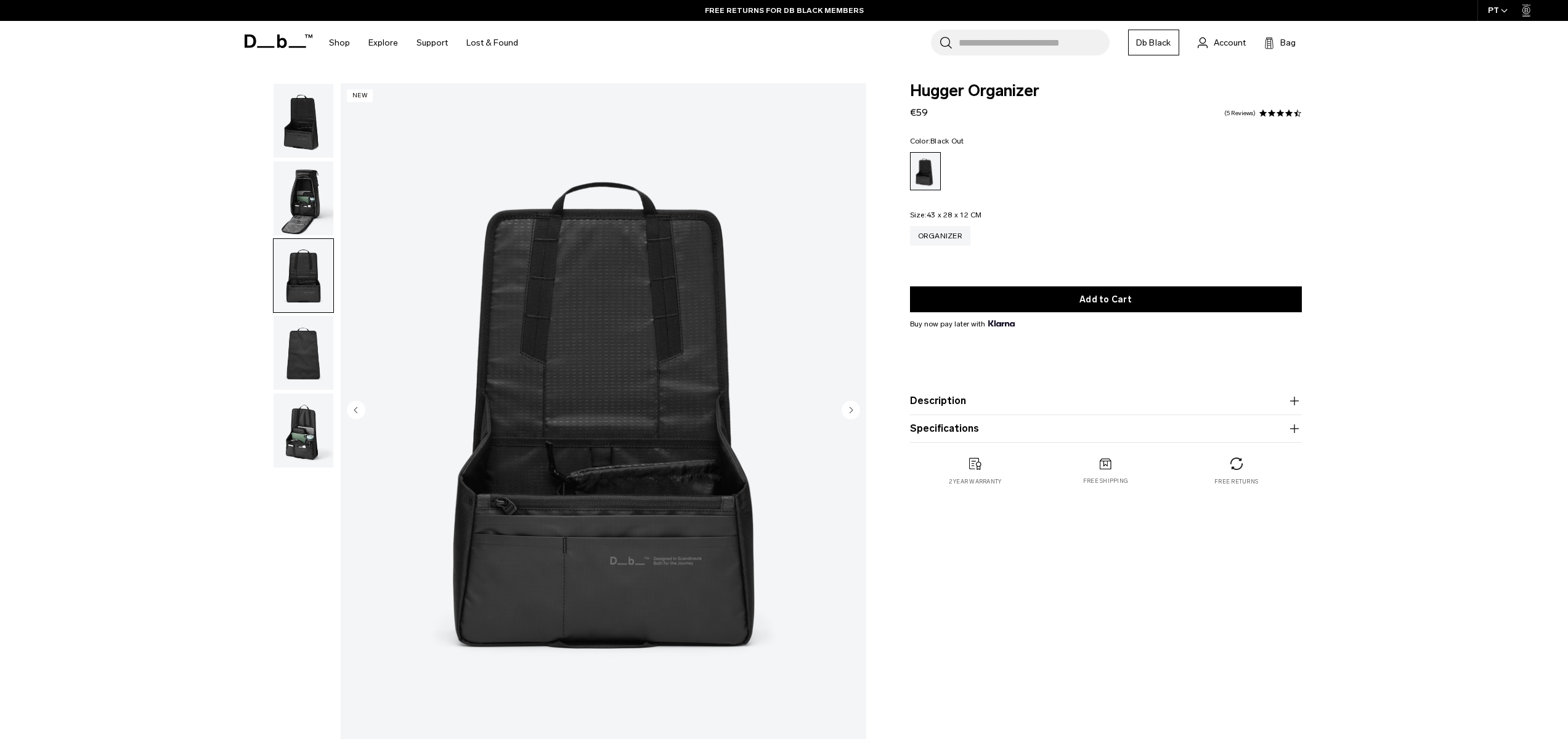
click at [298, 344] on img "button" at bounding box center [303, 353] width 59 height 74
